Goal: Transaction & Acquisition: Purchase product/service

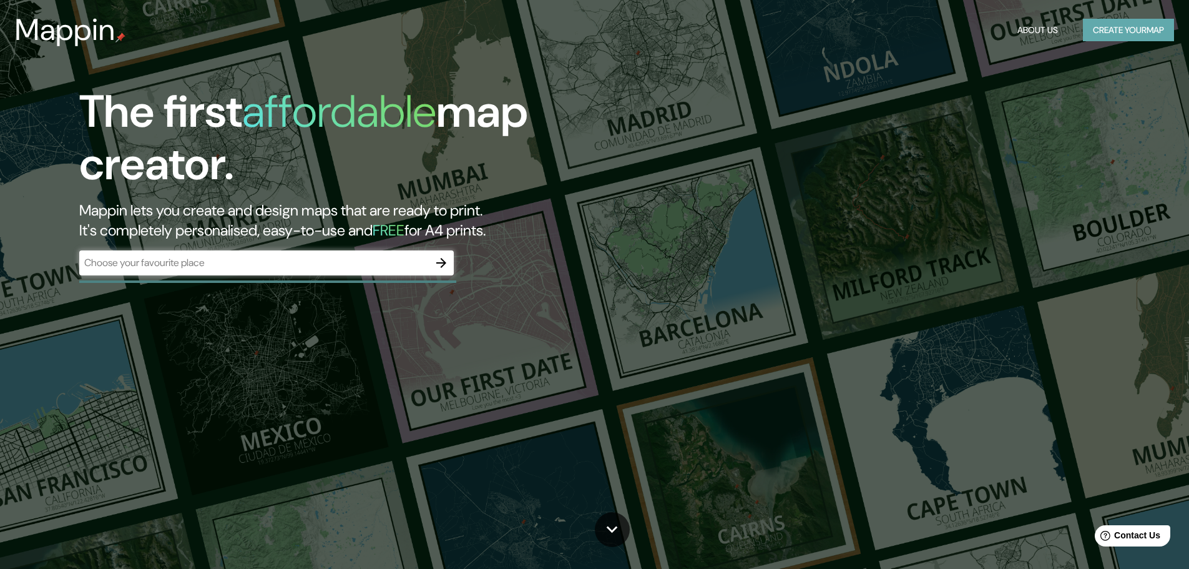
click at [1117, 27] on button "Create your map" at bounding box center [1128, 30] width 91 height 23
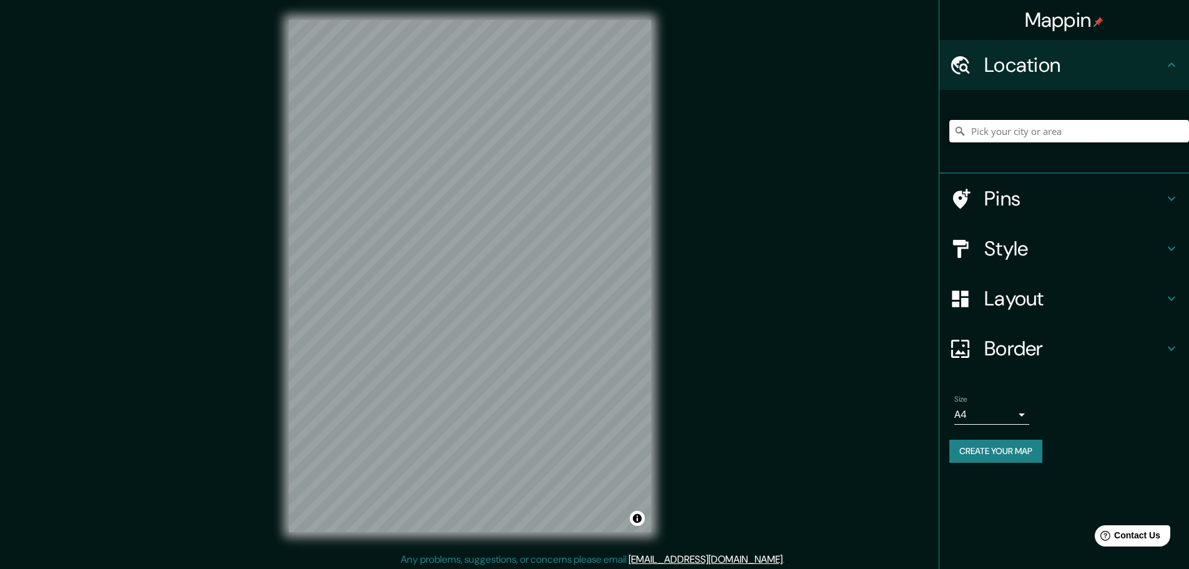
click at [1046, 125] on input "Pick your city or area" at bounding box center [1069, 131] width 240 height 22
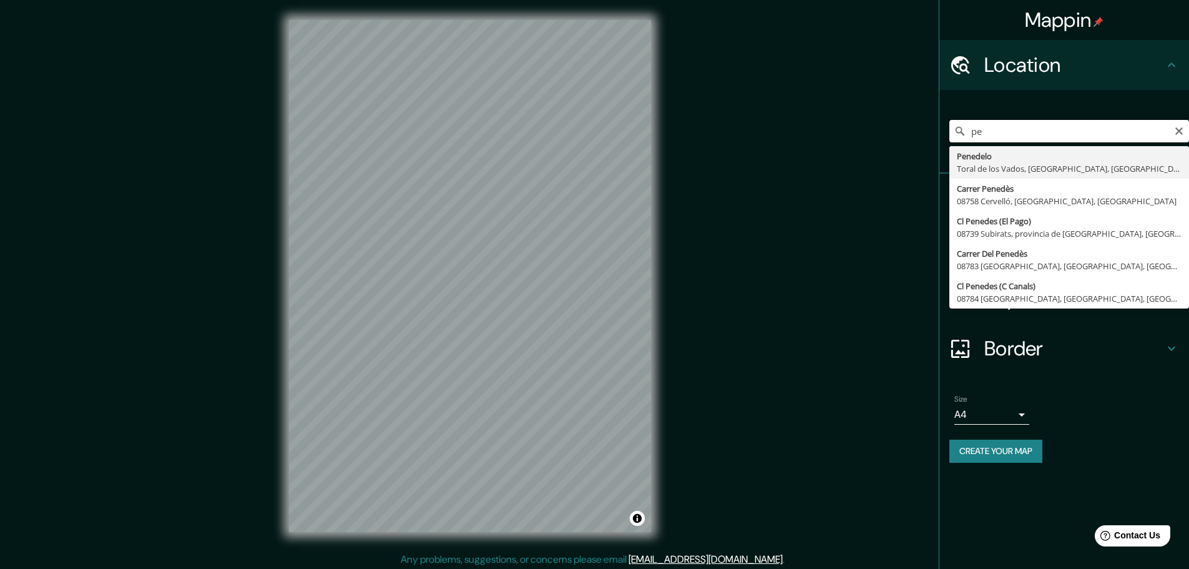
type input "p"
type input "[GEOGRAPHIC_DATA], [GEOGRAPHIC_DATA], [GEOGRAPHIC_DATA]"
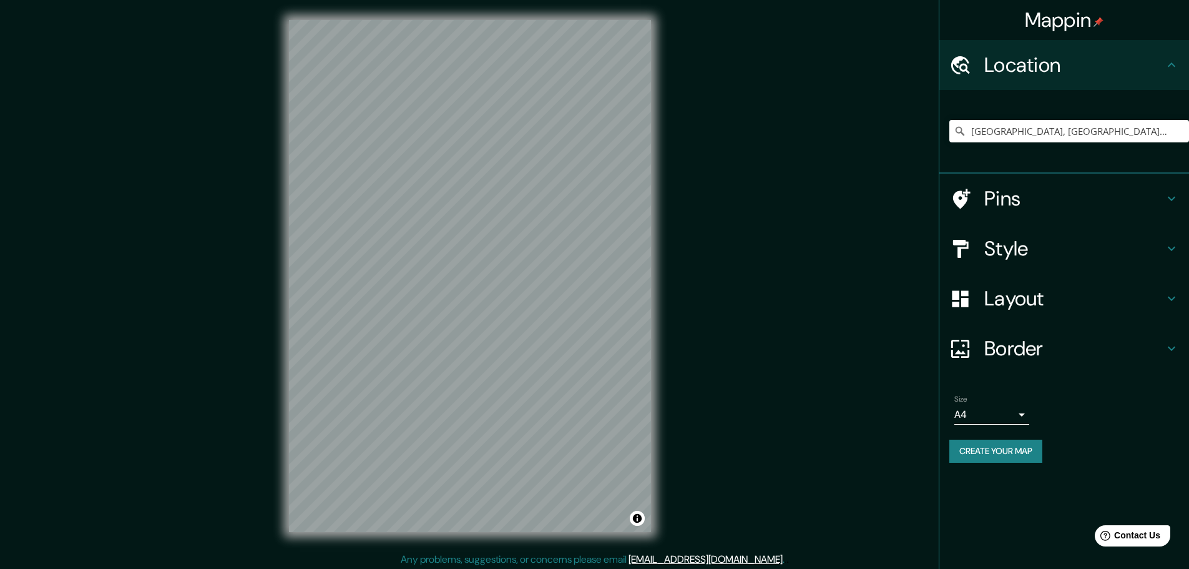
click at [1015, 345] on h4 "Border" at bounding box center [1074, 348] width 180 height 25
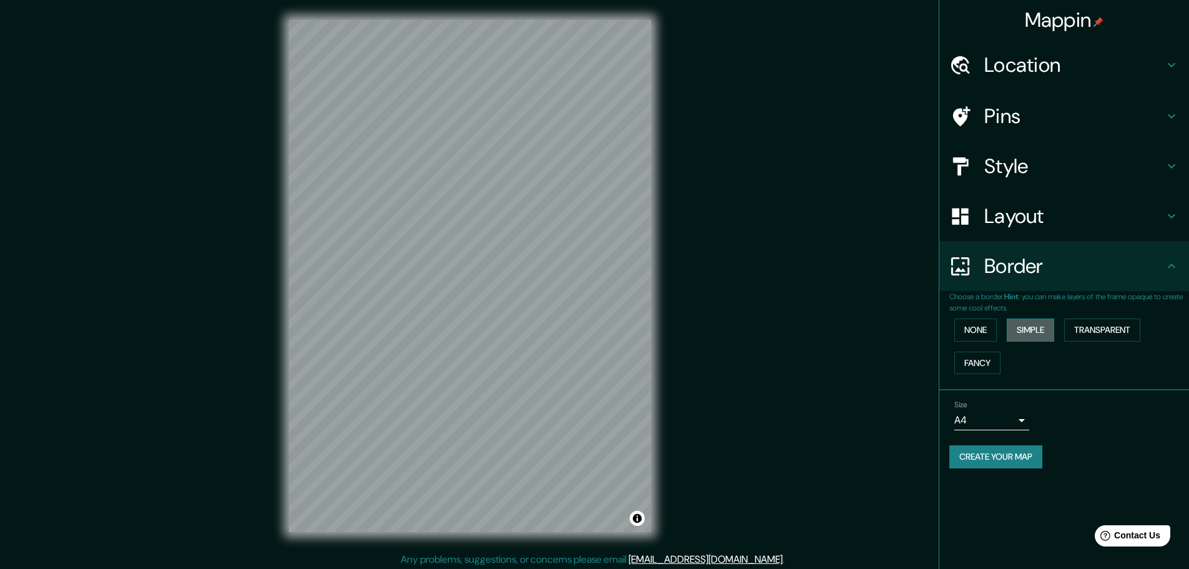
click at [1019, 332] on button "Simple" at bounding box center [1030, 329] width 47 height 23
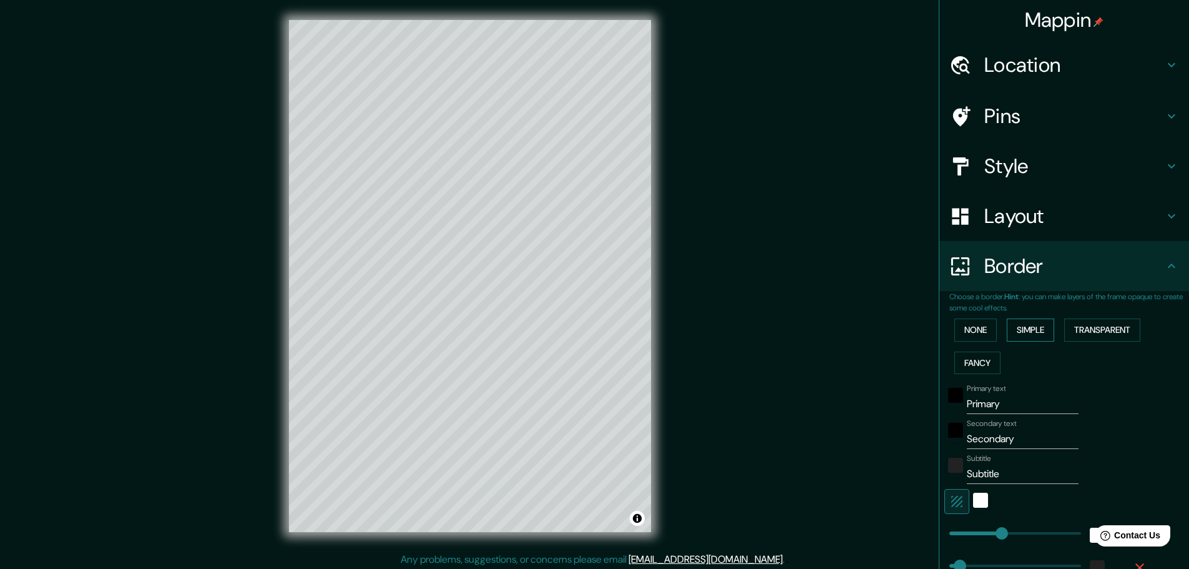
click at [1019, 332] on button "Simple" at bounding box center [1030, 329] width 47 height 23
type input "46"
click at [960, 327] on button "None" at bounding box center [975, 329] width 42 height 23
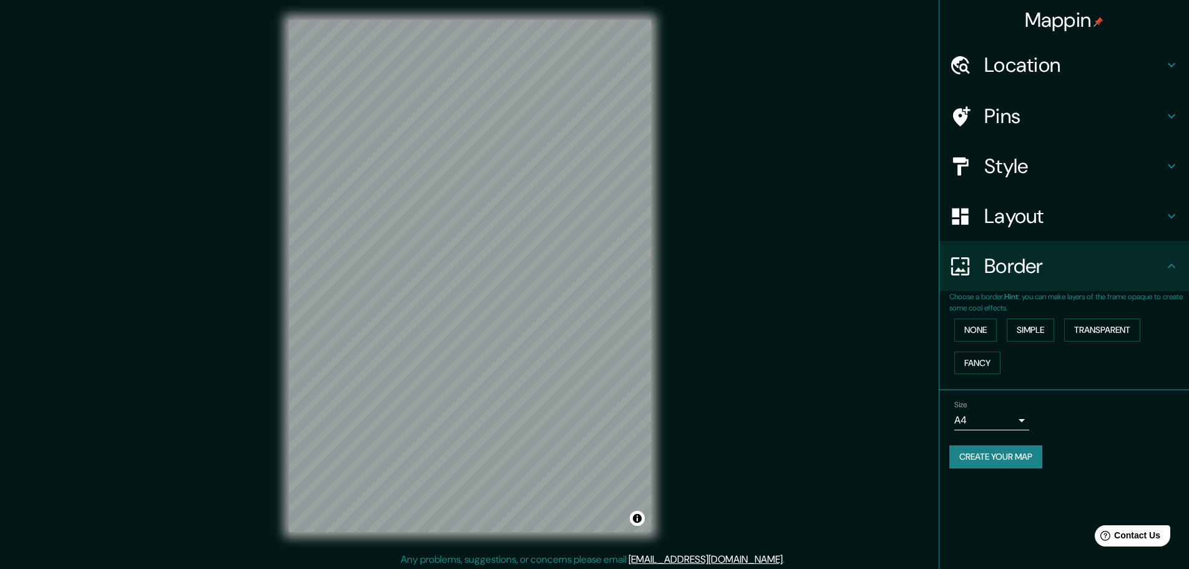
click at [1064, 217] on h4 "Layout" at bounding box center [1074, 216] width 180 height 25
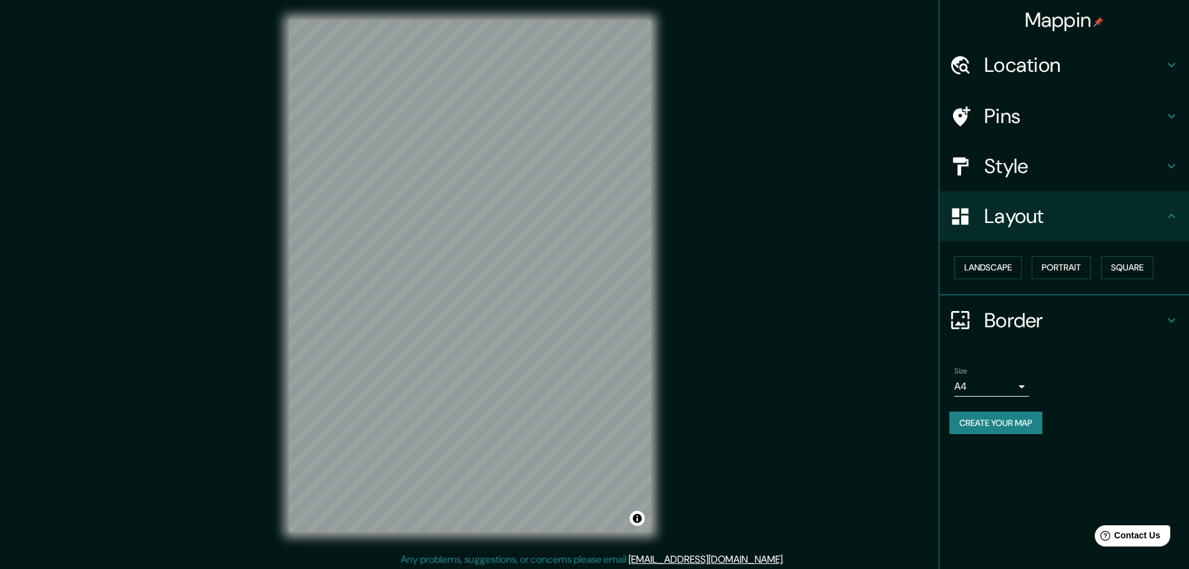
click at [1050, 167] on h4 "Style" at bounding box center [1074, 166] width 180 height 25
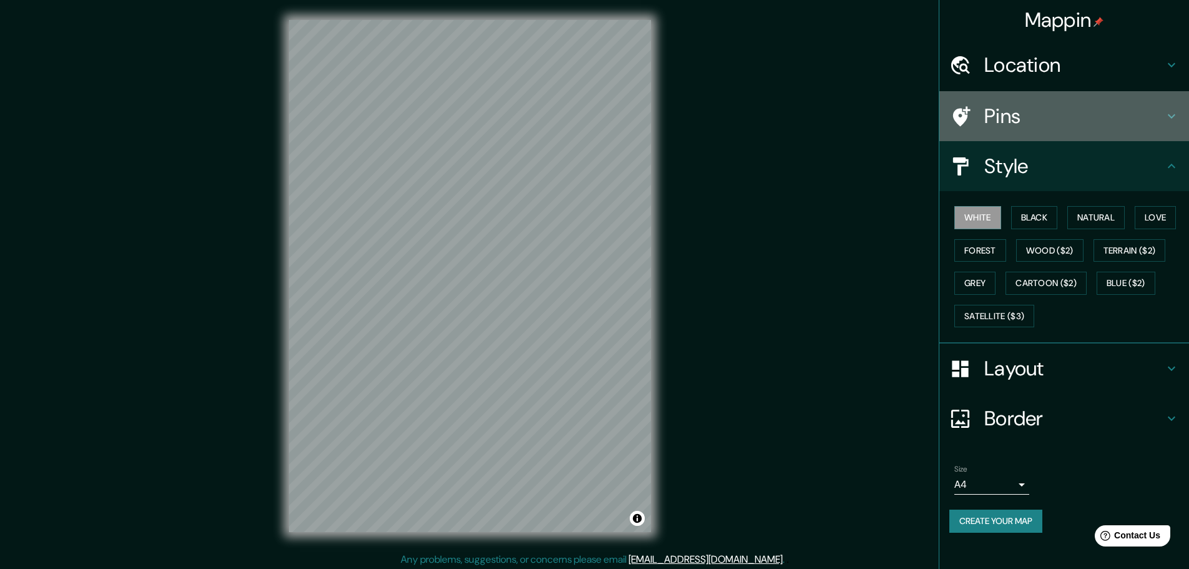
click at [1047, 133] on div "Pins" at bounding box center [1064, 116] width 250 height 50
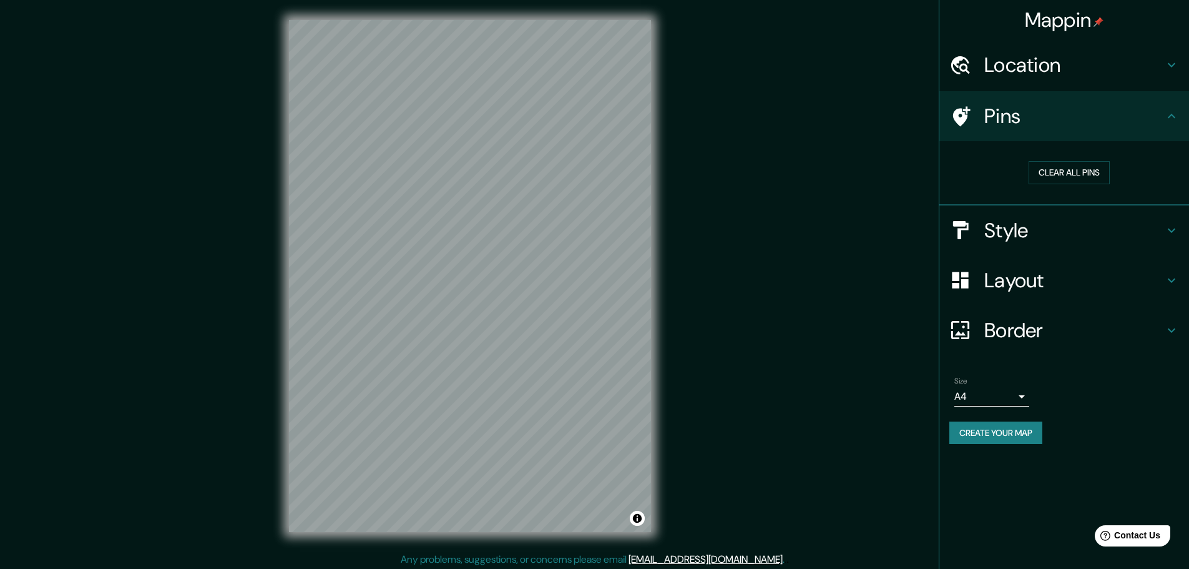
click at [1062, 61] on h4 "Location" at bounding box center [1074, 64] width 180 height 25
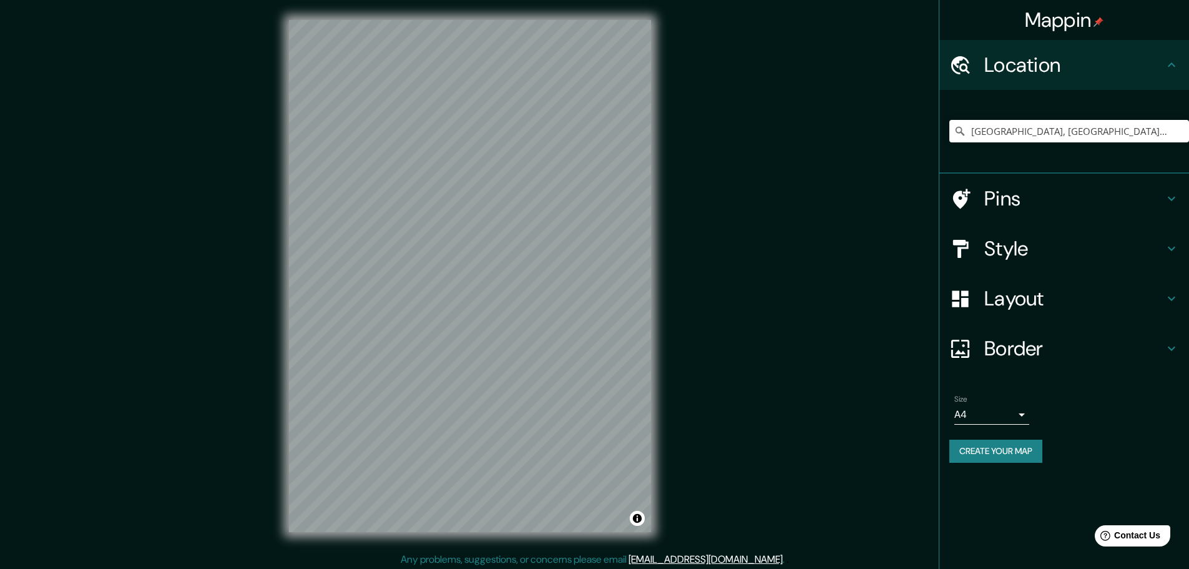
click at [856, 205] on div "Mappin Location [GEOGRAPHIC_DATA], [GEOGRAPHIC_DATA], [GEOGRAPHIC_DATA] Pins St…" at bounding box center [594, 286] width 1189 height 572
